Goal: Information Seeking & Learning: Learn about a topic

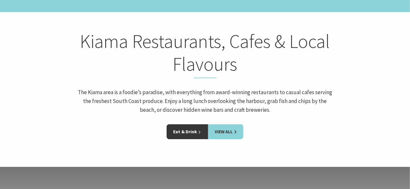
scroll to position [936, 0]
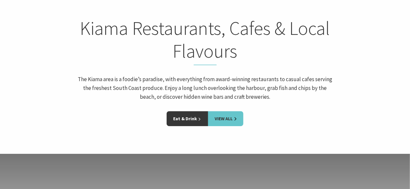
click at [226, 111] on link "View All" at bounding box center [225, 118] width 35 height 15
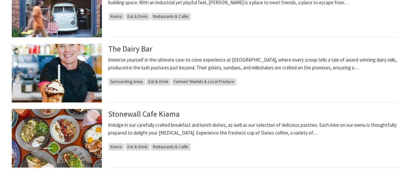
scroll to position [728, 0]
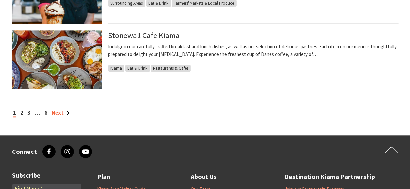
click at [61, 113] on link "Next" at bounding box center [61, 112] width 18 height 7
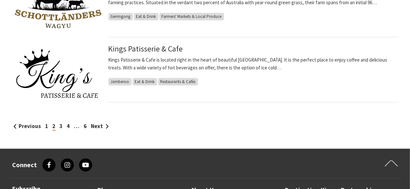
scroll to position [723, 0]
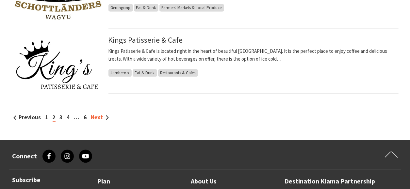
click at [94, 116] on link "Next" at bounding box center [100, 117] width 18 height 7
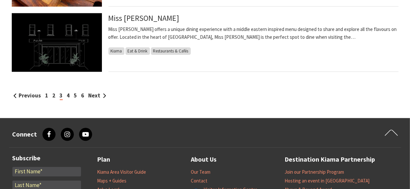
scroll to position [749, 0]
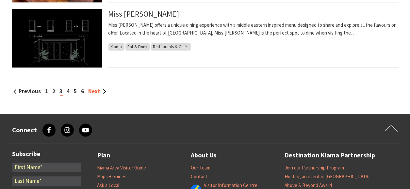
click at [95, 92] on link "Next" at bounding box center [98, 91] width 18 height 7
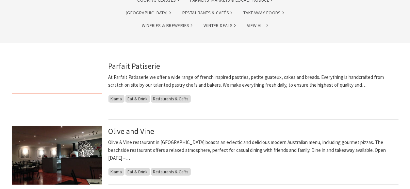
scroll to position [126, 0]
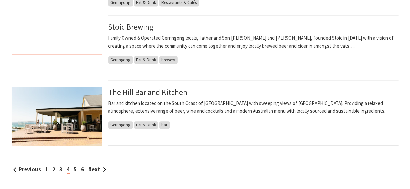
scroll to position [684, 0]
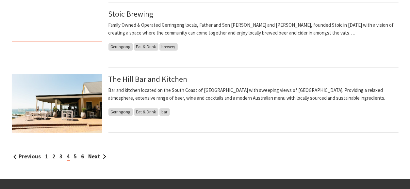
click at [74, 112] on img at bounding box center [57, 103] width 90 height 59
click at [76, 110] on img at bounding box center [57, 103] width 90 height 59
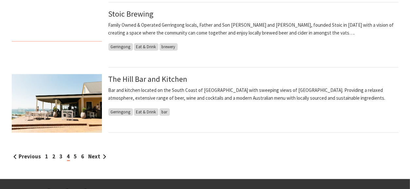
click at [90, 111] on img at bounding box center [57, 103] width 90 height 59
click at [88, 111] on img at bounding box center [57, 103] width 90 height 59
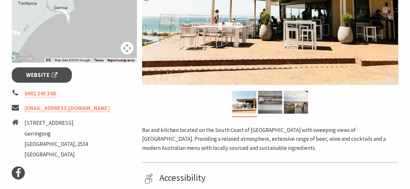
scroll to position [213, 0]
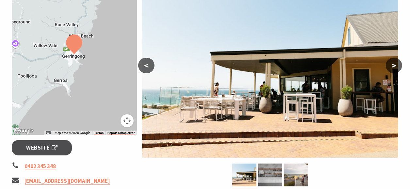
scroll to position [129, 0]
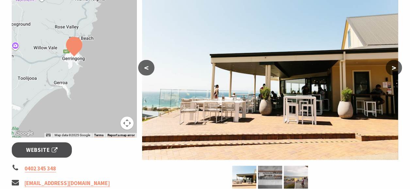
click at [391, 68] on button ">" at bounding box center [394, 68] width 16 height 16
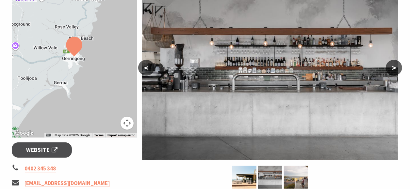
click at [391, 68] on button ">" at bounding box center [394, 68] width 16 height 16
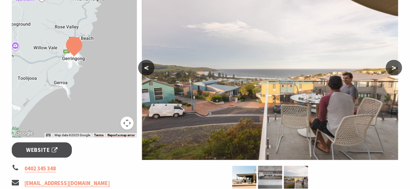
click at [392, 67] on button ">" at bounding box center [394, 68] width 16 height 16
click at [42, 147] on span "Website" at bounding box center [41, 150] width 31 height 9
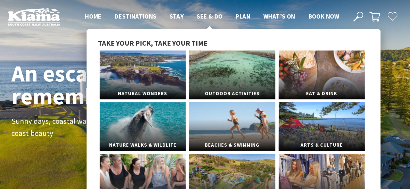
click at [211, 17] on span "See & Do" at bounding box center [210, 16] width 26 height 8
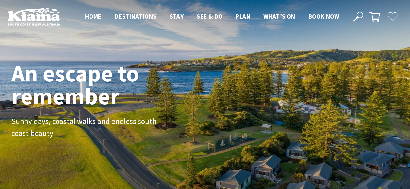
scroll to position [105, 416]
